Goal: Navigation & Orientation: Locate item on page

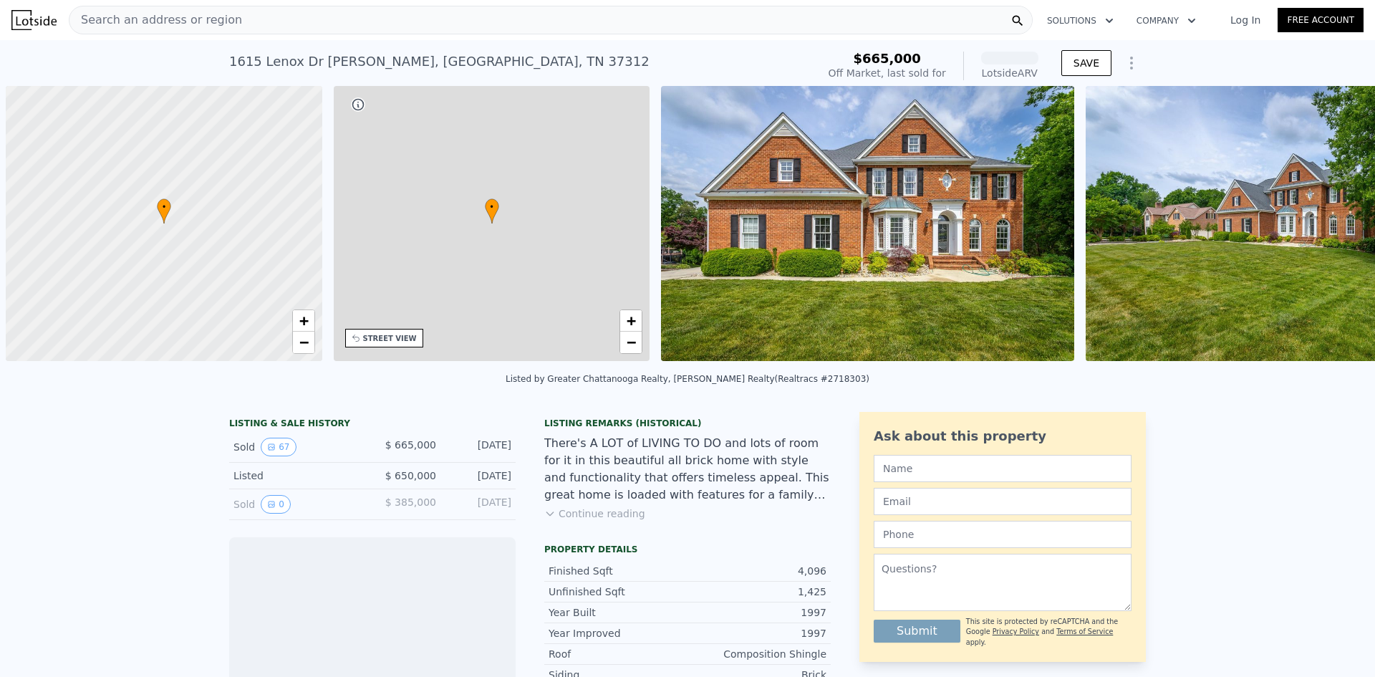
scroll to position [0, 6]
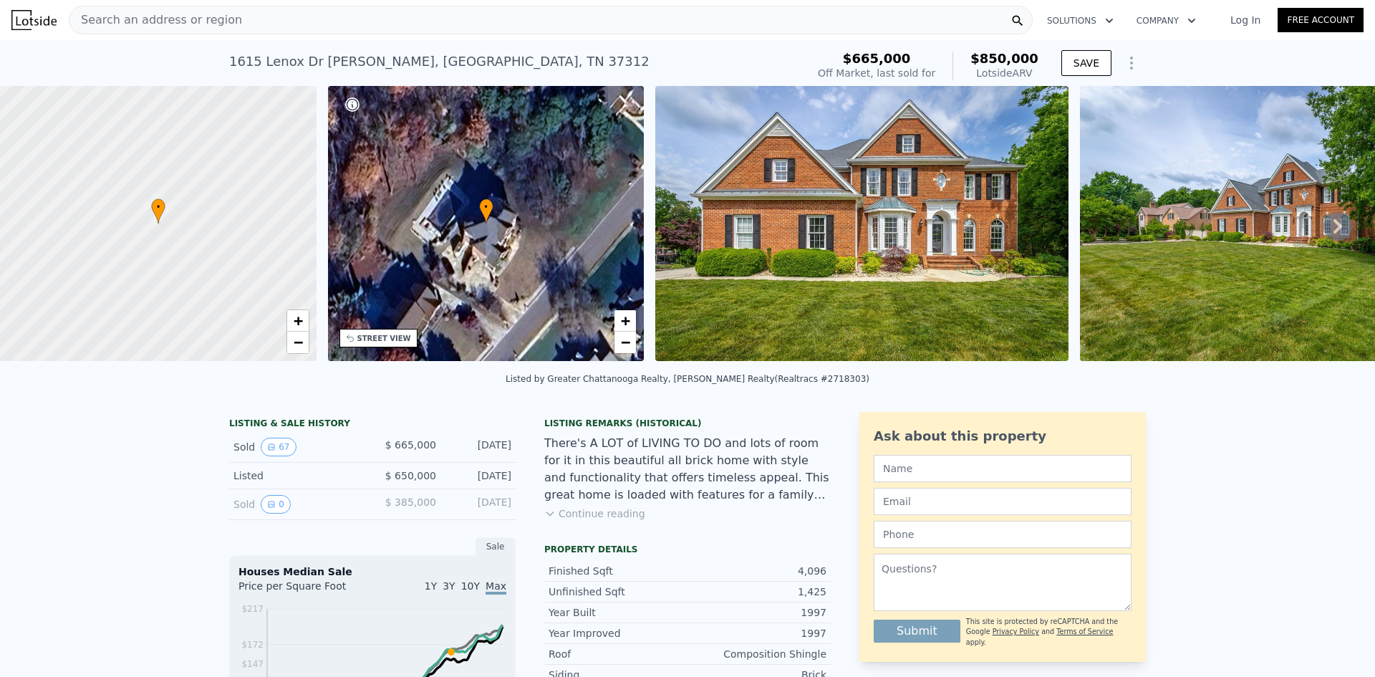
click at [526, 258] on div "• + −" at bounding box center [486, 223] width 316 height 275
click at [392, 337] on div "STREET VIEW" at bounding box center [384, 338] width 54 height 11
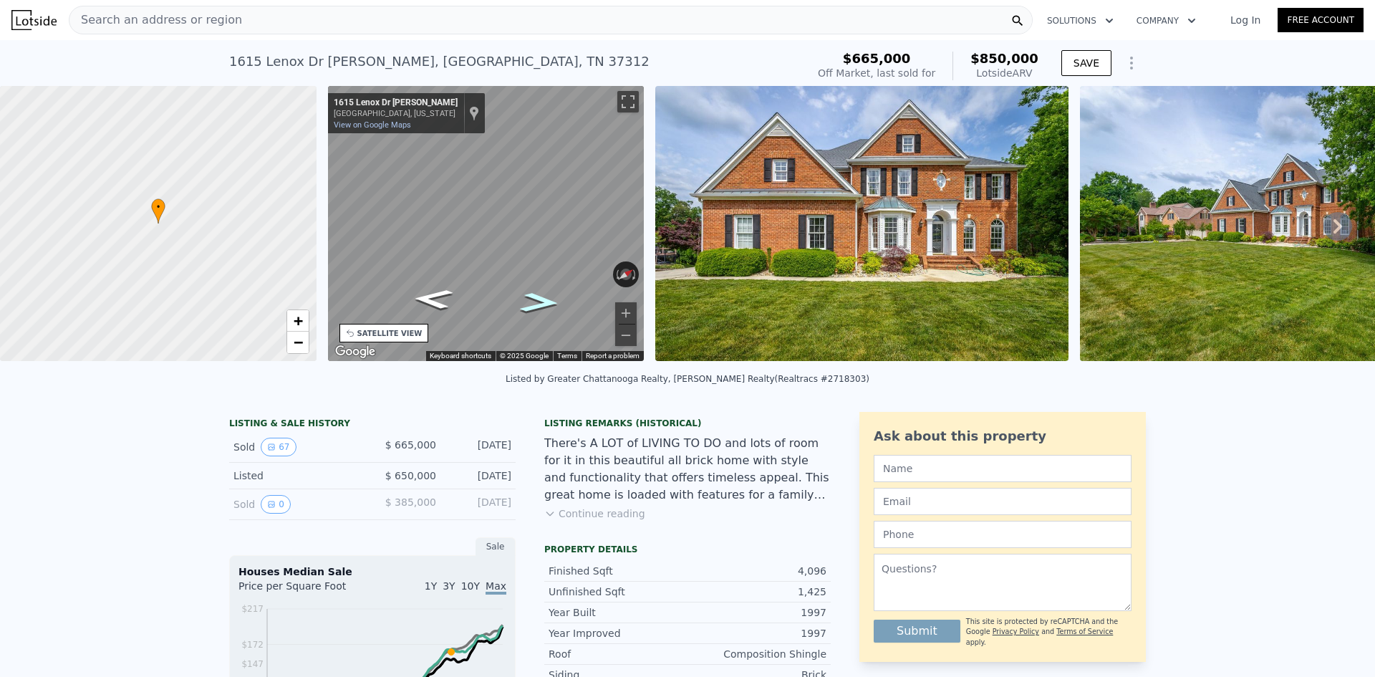
click at [547, 304] on icon "Go Northeast, Lenox Dr NW" at bounding box center [539, 302] width 73 height 29
click at [424, 295] on icon "Go Southwest, Lenox Dr NW" at bounding box center [432, 298] width 73 height 29
drag, startPoint x: 623, startPoint y: 103, endPoint x: 624, endPoint y: 165, distance: 62.3
click at [624, 103] on button "Toggle fullscreen view" at bounding box center [627, 101] width 21 height 21
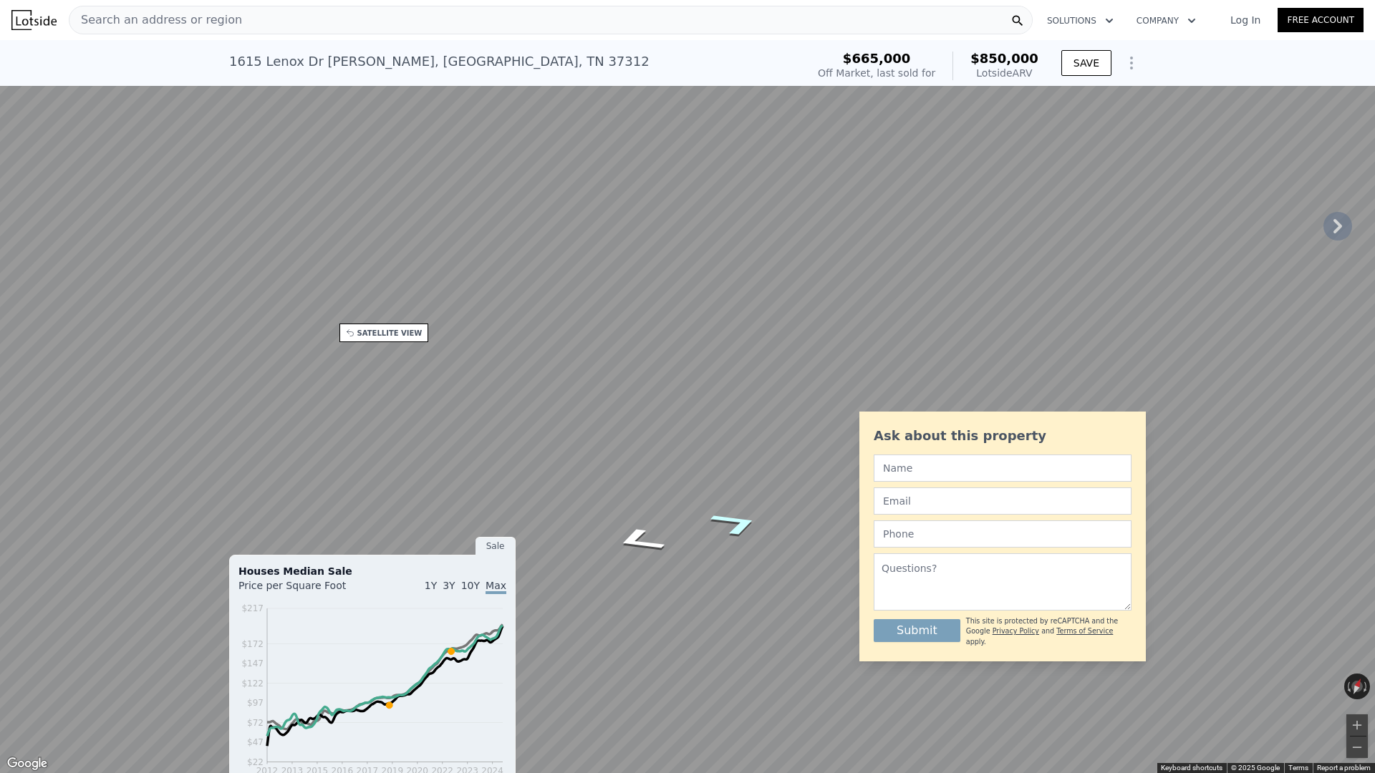
click at [738, 524] on icon "Go Northeast, Lenox Dr NW" at bounding box center [735, 524] width 95 height 38
click at [732, 553] on icon "Go Northeast, Lenox Dr NW" at bounding box center [732, 554] width 102 height 37
click at [632, 542] on icon "Go Southwest, Lenox Dr NW" at bounding box center [636, 546] width 84 height 35
click at [633, 546] on icon "Go Southwest, Lenox Dr NW" at bounding box center [636, 546] width 84 height 35
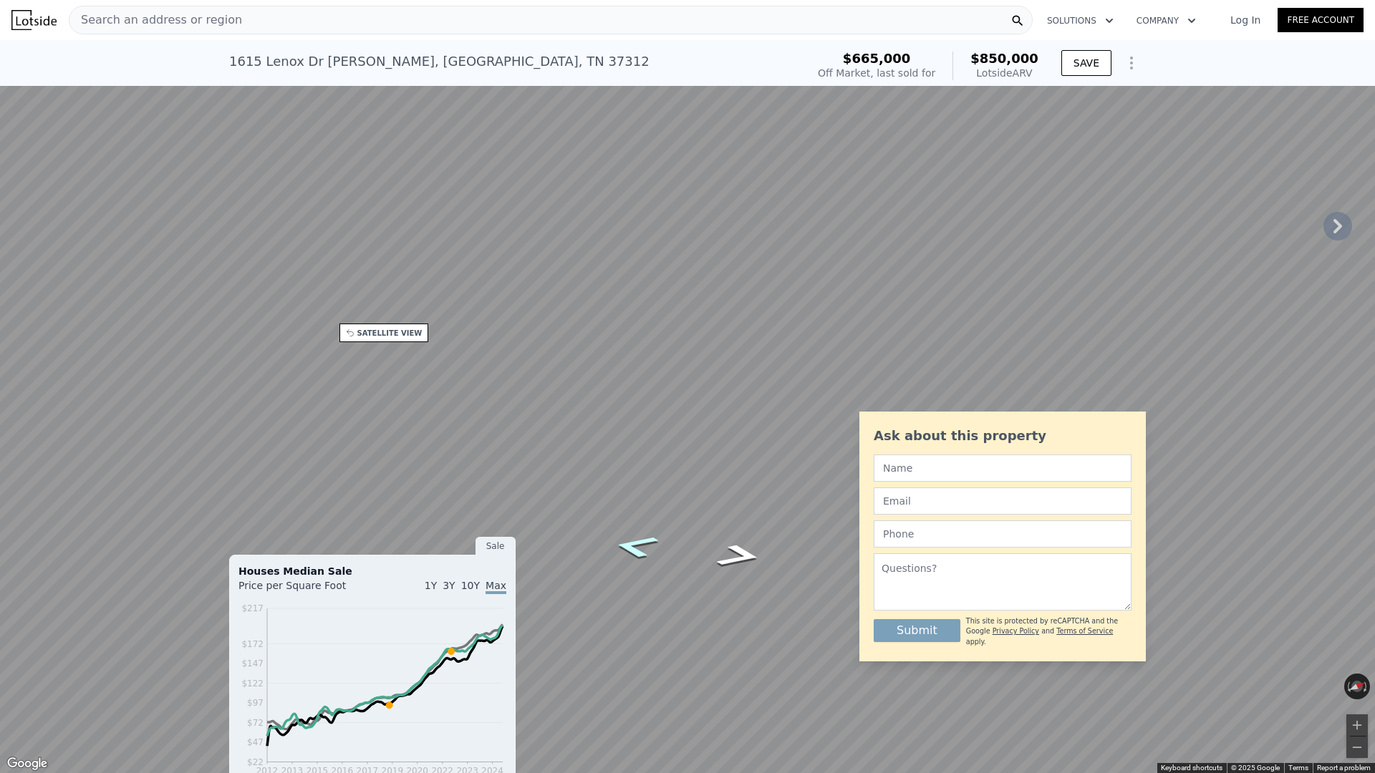
click at [638, 545] on icon "Go Southwest, Lenox Dr NW" at bounding box center [636, 546] width 84 height 35
click at [742, 442] on icon "Go Northeast, Lenox Dr NW" at bounding box center [736, 442] width 96 height 45
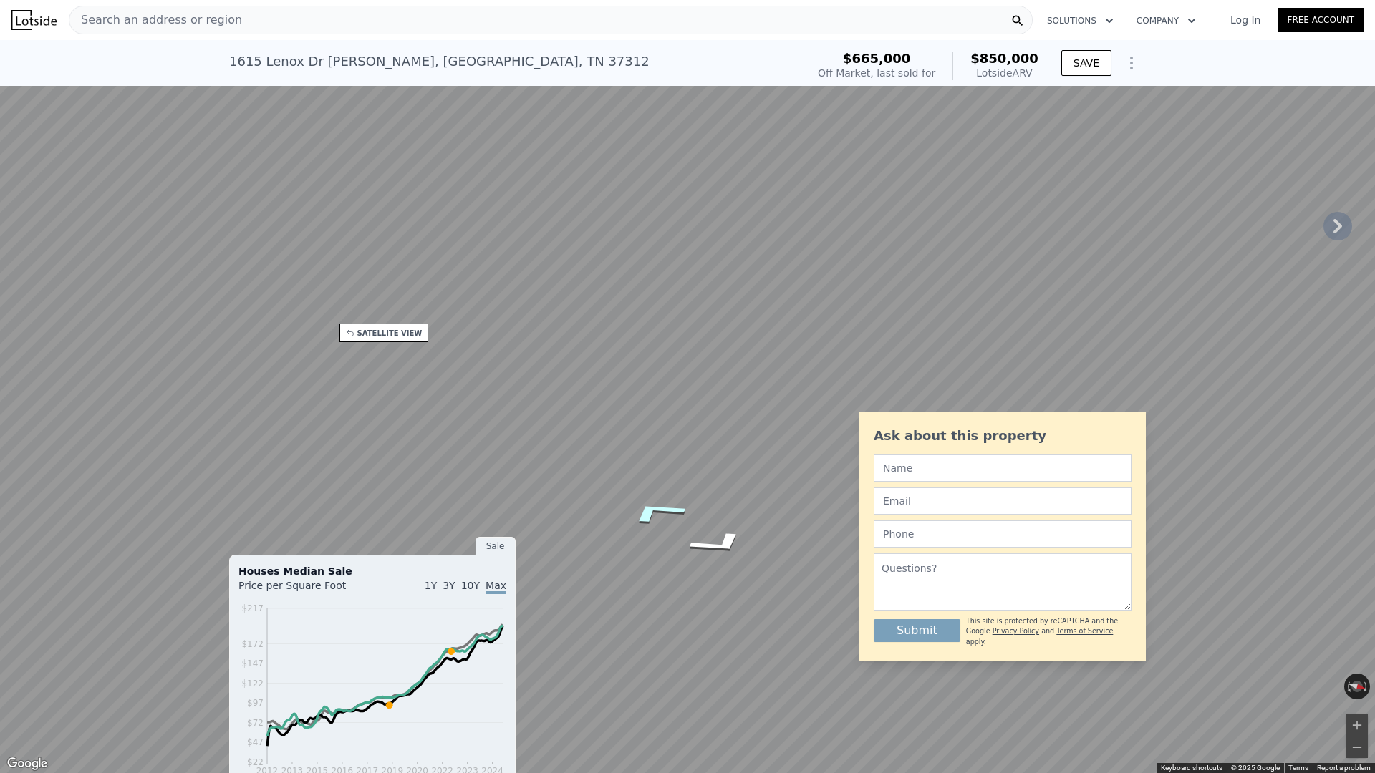
click at [669, 516] on icon "Go Southwest, Lenox Dr NW" at bounding box center [655, 511] width 107 height 37
click at [661, 512] on icon "Go Southwest, Lenox Dr NW" at bounding box center [655, 511] width 107 height 37
click at [634, 538] on icon "Go Southwest, Lenox Dr NW" at bounding box center [635, 530] width 85 height 37
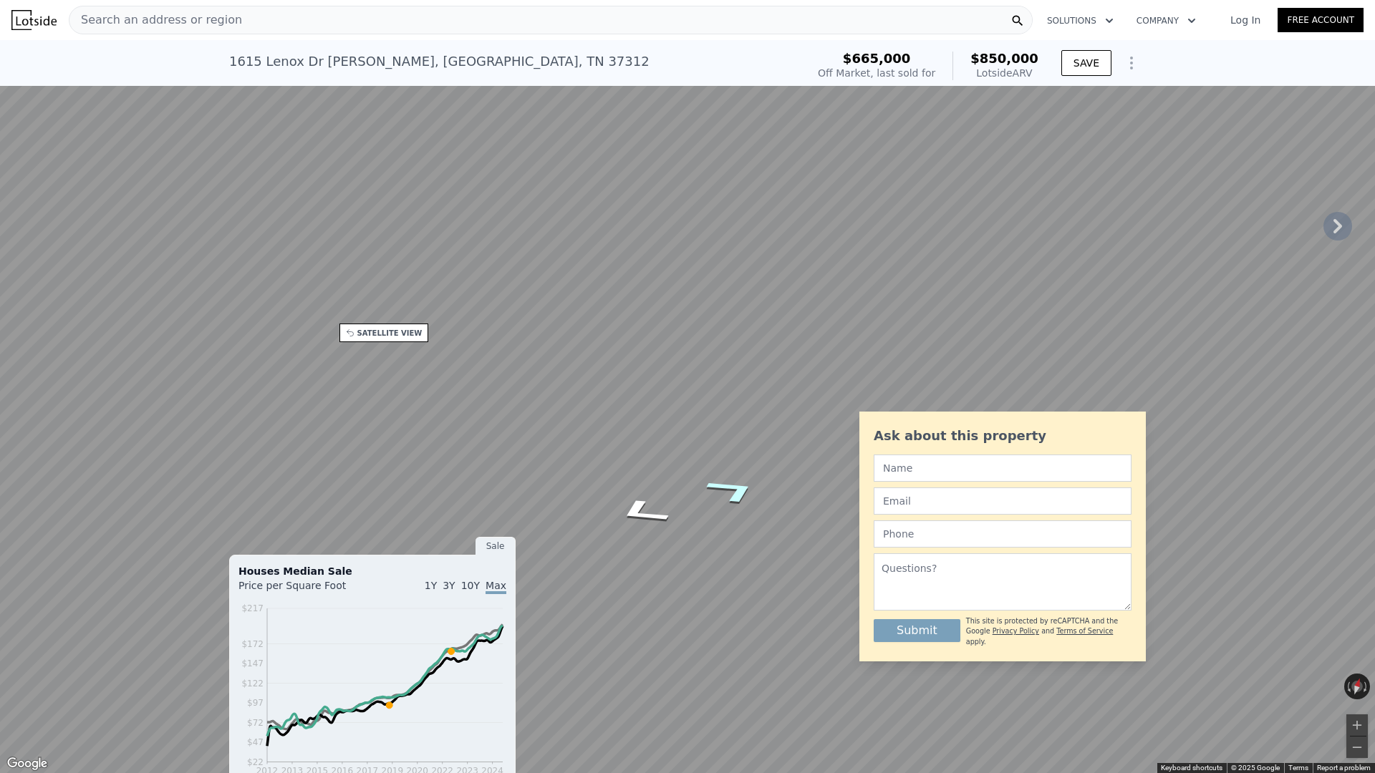
click at [739, 489] on icon "Go Northeast, Lenox Dr NW" at bounding box center [733, 490] width 100 height 41
click at [742, 489] on icon "Go Northeast, Lenox Dr NW" at bounding box center [733, 490] width 100 height 41
click at [741, 489] on icon "Go Northeast, Lenox Dr NW" at bounding box center [733, 490] width 100 height 41
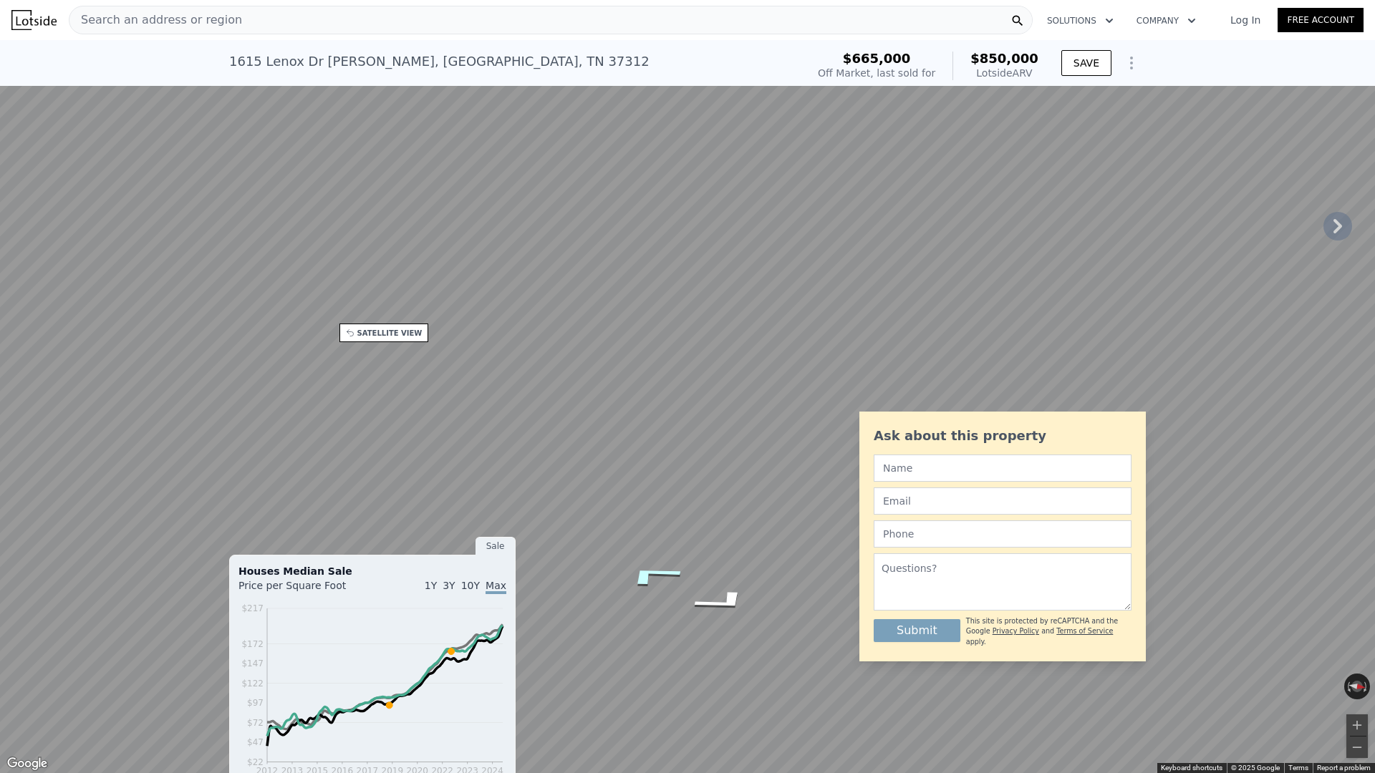
click at [648, 571] on icon "Go Southwest, Lenox Dr NW" at bounding box center [651, 575] width 107 height 34
click at [647, 571] on icon "Go Southwest, Lenox Dr NW" at bounding box center [651, 575] width 107 height 34
click at [648, 571] on icon "Go Southwest, Lenox Dr NW" at bounding box center [651, 575] width 107 height 34
click at [745, 552] on icon "Go Northeast, Lenox Dr NW" at bounding box center [741, 553] width 72 height 32
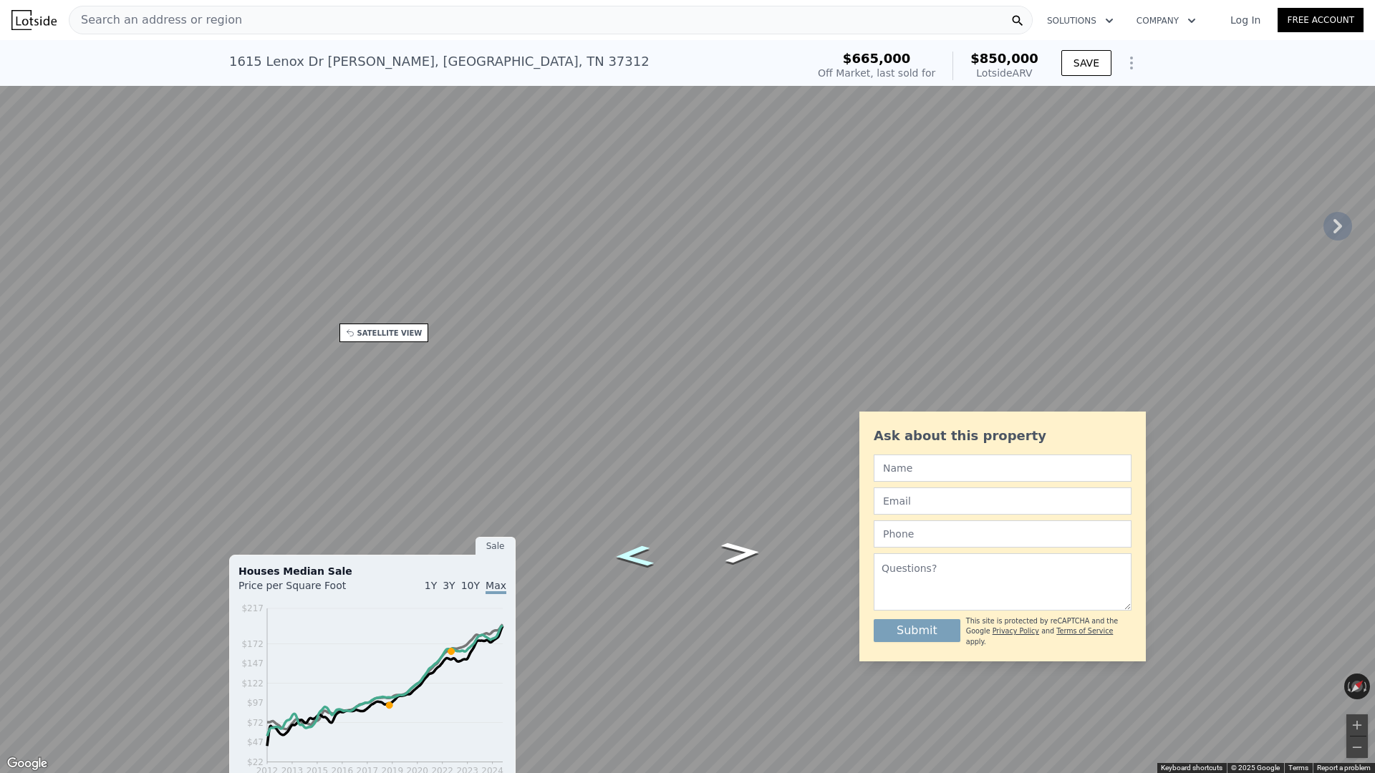
click at [639, 556] on icon "Go Southwest, Lenox Dr NW" at bounding box center [634, 557] width 72 height 32
click at [636, 582] on icon "Go Southwest, Lenox Dr NW" at bounding box center [634, 579] width 81 height 33
click at [642, 538] on icon "Go Southwest, Lenox Dr NW" at bounding box center [646, 534] width 105 height 39
click at [732, 508] on icon "Go Northeast, Lenox Dr NW" at bounding box center [728, 508] width 105 height 39
click at [744, 508] on icon "Go Northeast, Lenox Dr NW" at bounding box center [728, 508] width 105 height 39
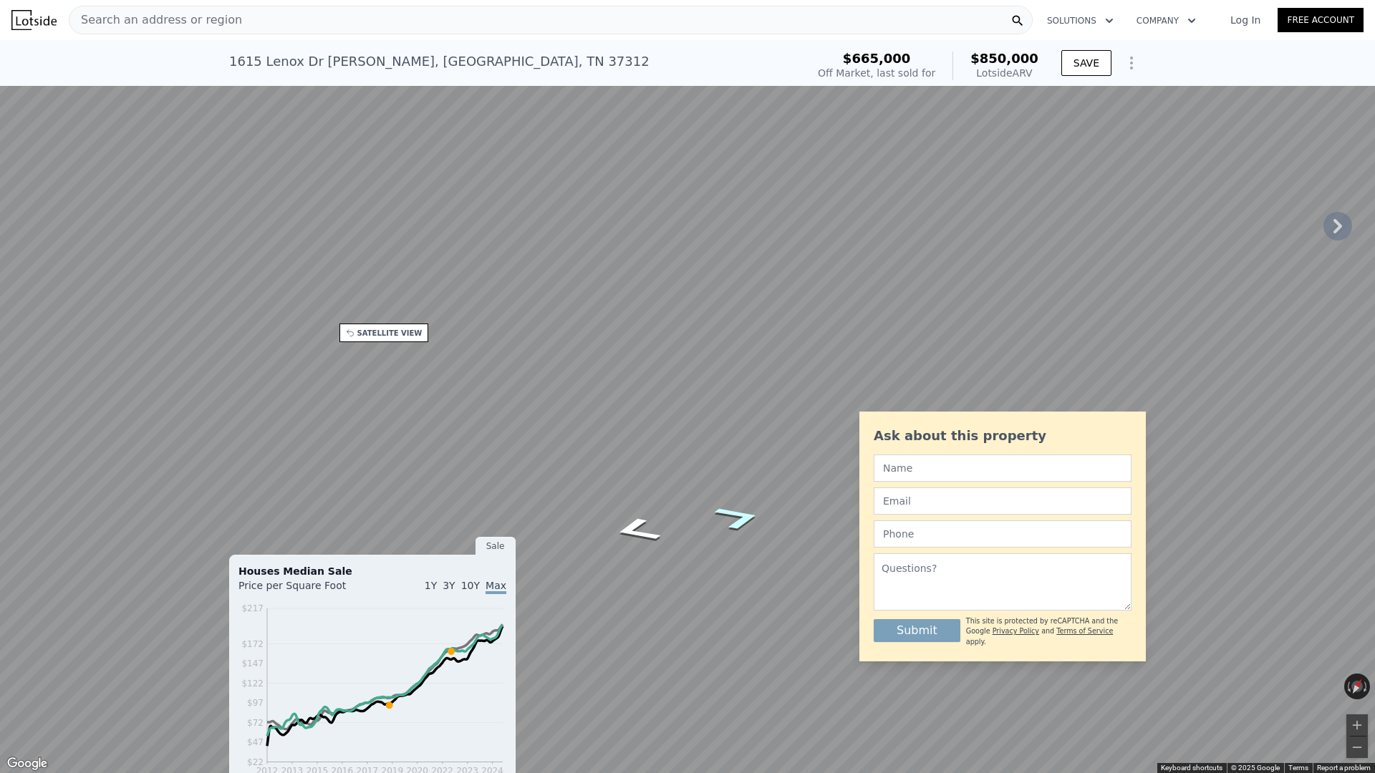
click at [732, 518] on icon "Go Northeast, Lenox Dr NW" at bounding box center [738, 517] width 89 height 37
click at [1357, 16] on button "Toggle fullscreen view" at bounding box center [1358, 15] width 21 height 21
